Goal: Information Seeking & Learning: Understand process/instructions

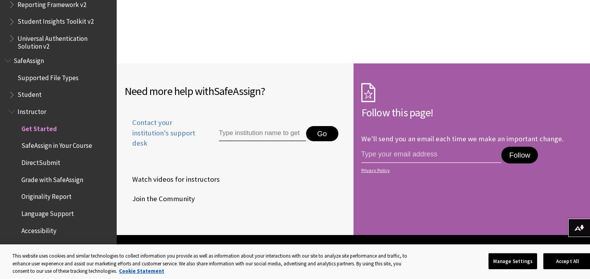
scroll to position [1289, 0]
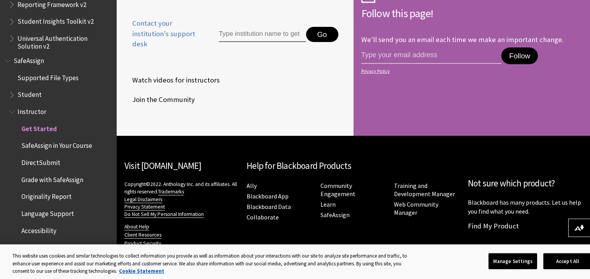
click at [70, 149] on span "SafeAssign in Your Course" at bounding box center [61, 145] width 99 height 13
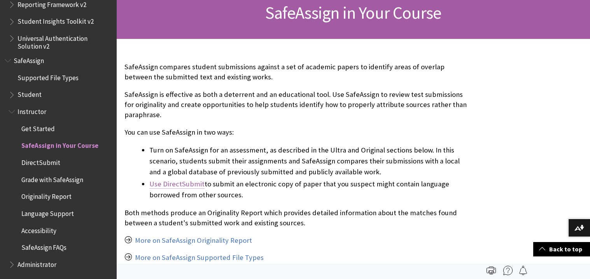
click at [187, 184] on link "Use DirectSubmit" at bounding box center [176, 183] width 55 height 9
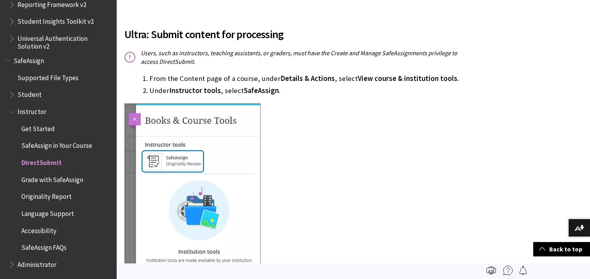
scroll to position [389, 0]
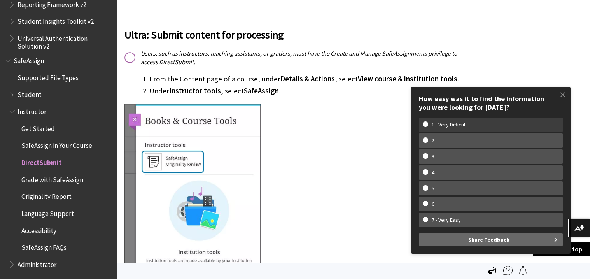
click at [521, 120] on label "1 - Very Difficult" at bounding box center [491, 124] width 144 height 14
click at [427, 121] on input "1 - Very Difficult" at bounding box center [424, 123] width 5 height 5
radio input "true"
click at [560, 99] on span at bounding box center [562, 94] width 16 height 16
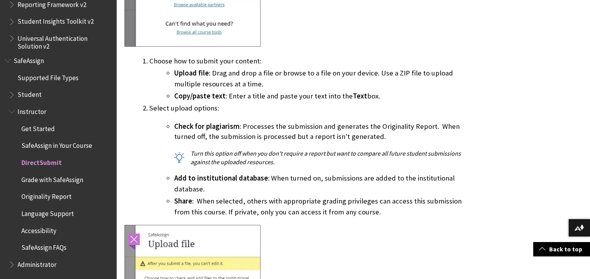
scroll to position [667, 0]
